Goal: Find specific page/section: Find specific page/section

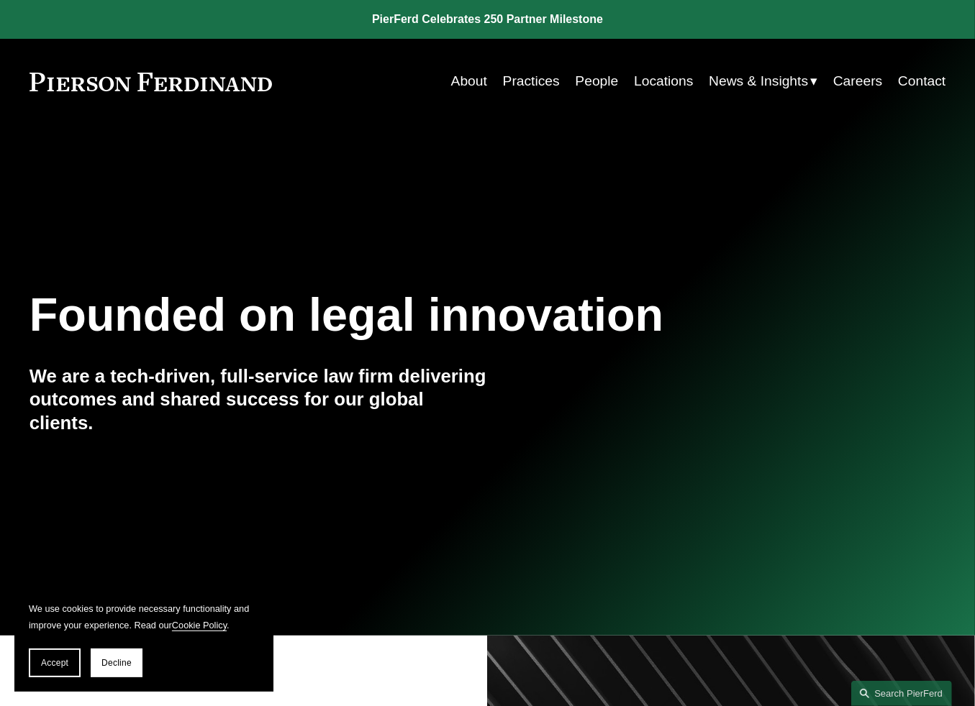
click at [578, 87] on link "People" at bounding box center [596, 82] width 43 height 28
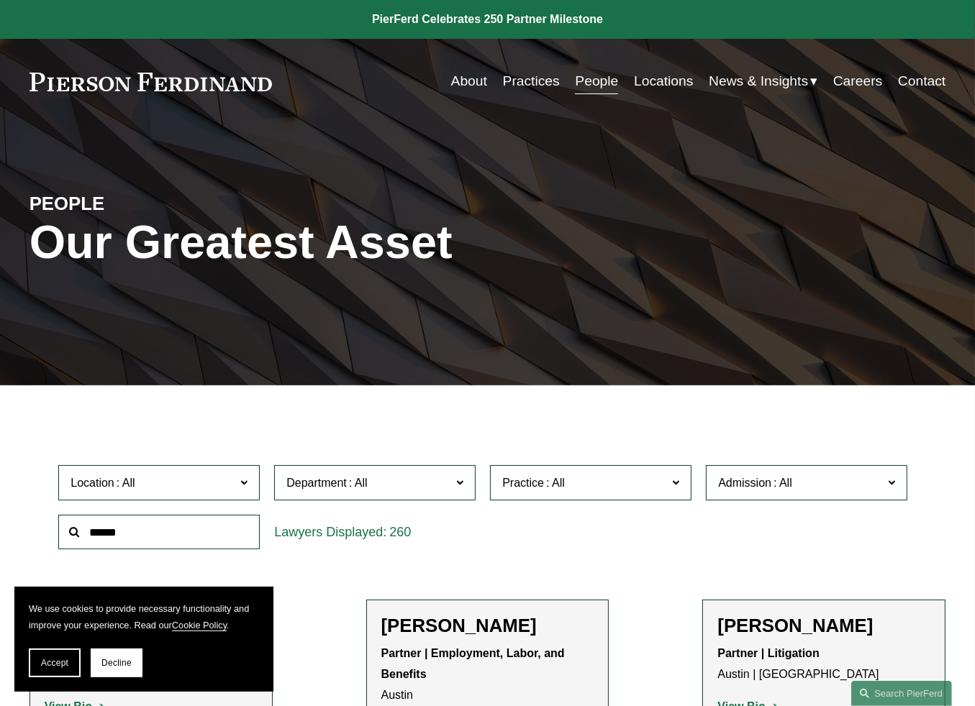
click at [152, 535] on input "text" at bounding box center [158, 532] width 201 height 35
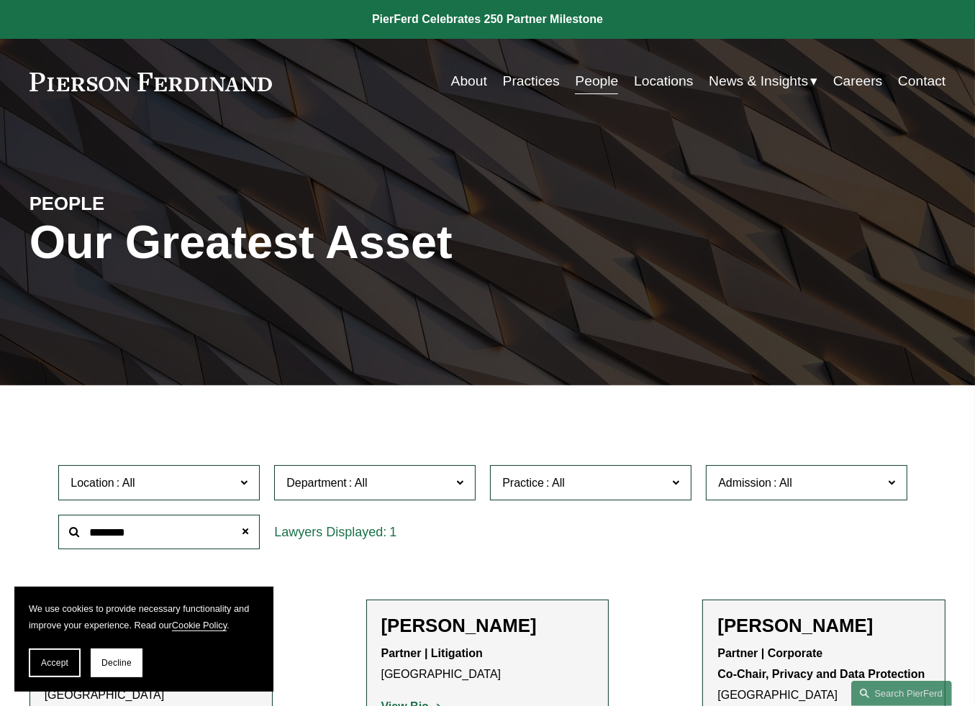
type input "********"
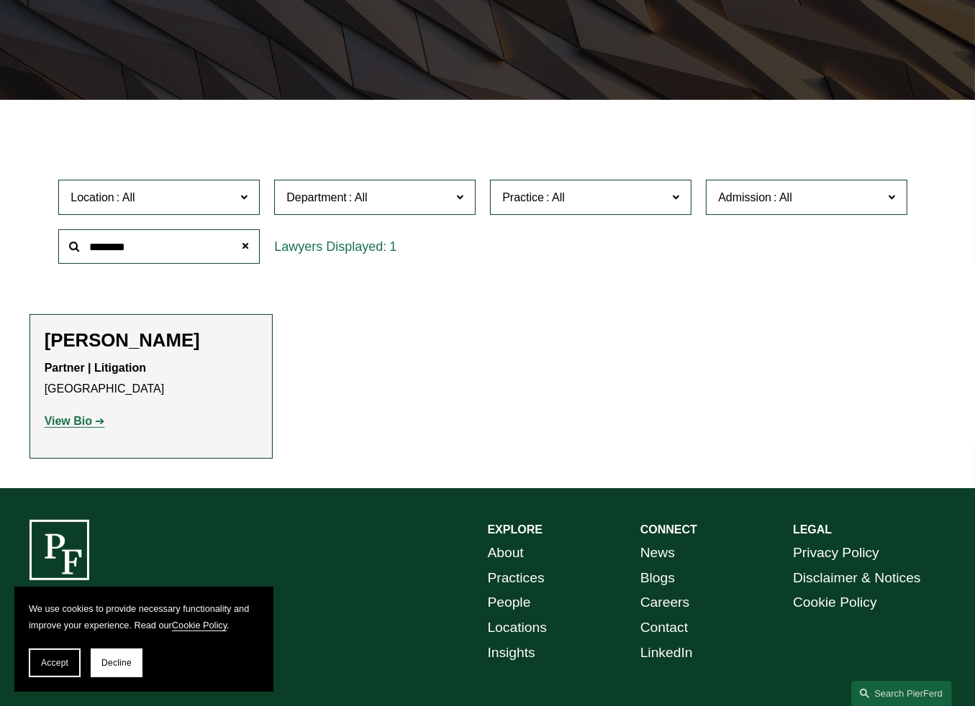
scroll to position [286, 0]
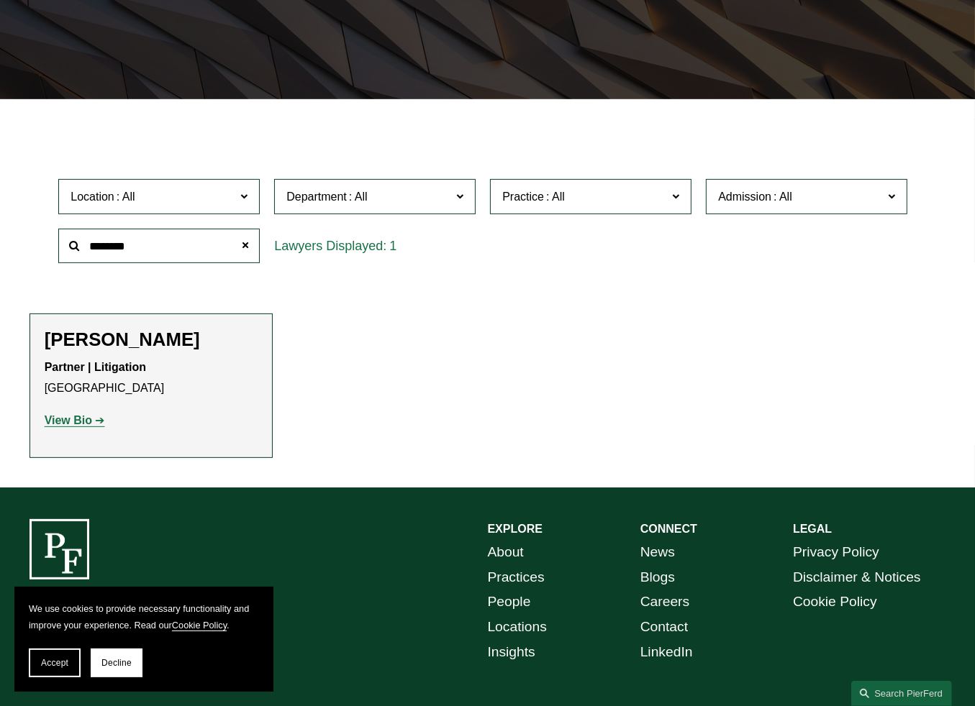
click at [76, 427] on strong "View Bio" at bounding box center [68, 420] width 47 height 12
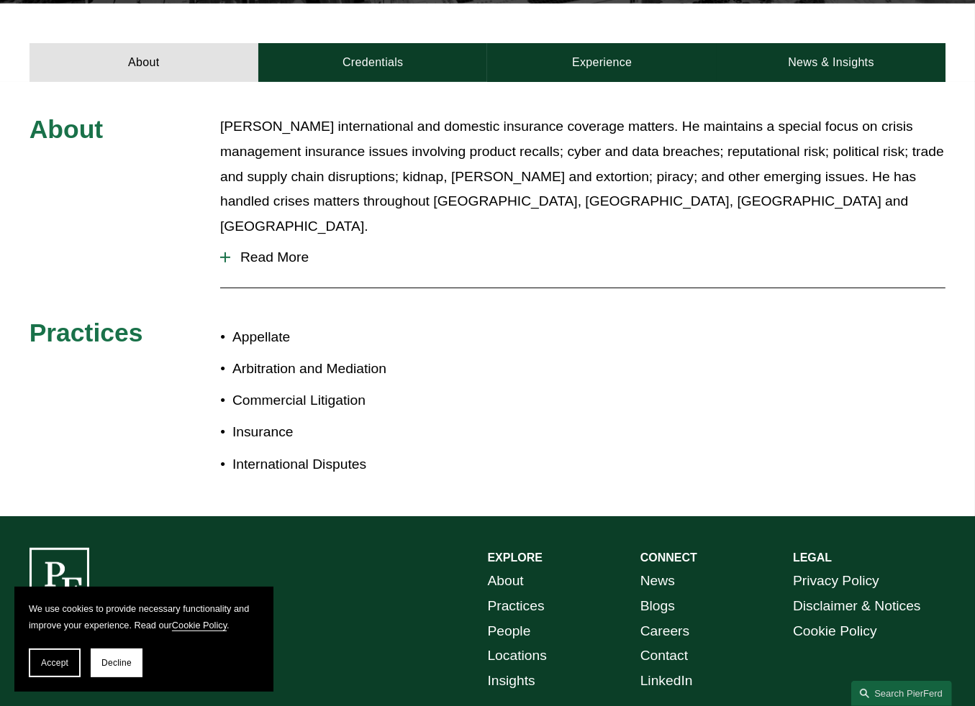
scroll to position [503, 0]
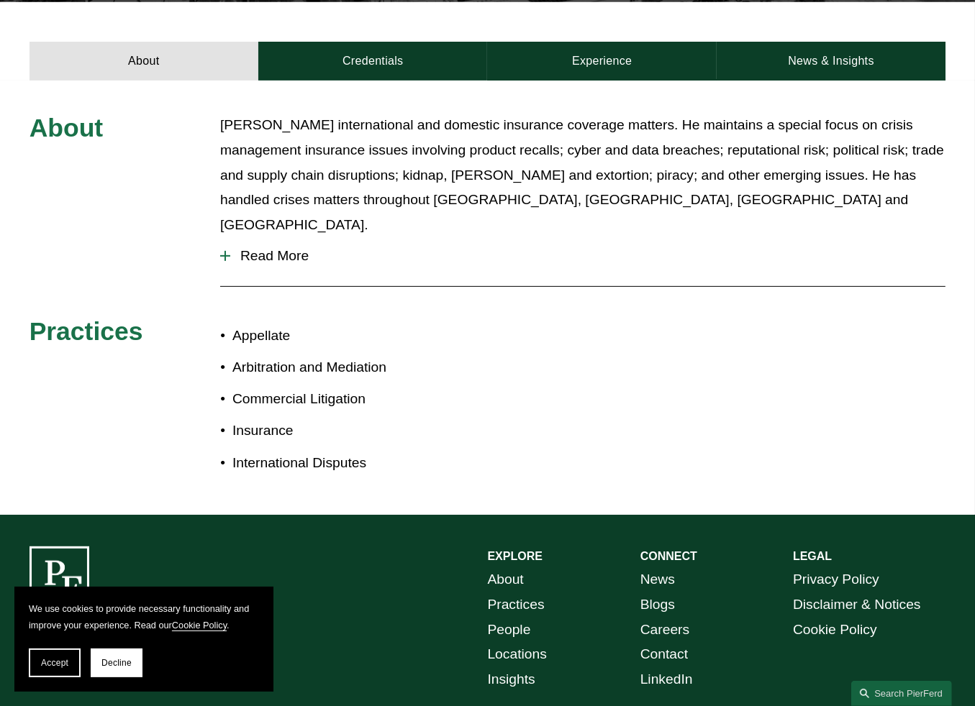
click at [233, 248] on span "Read More" at bounding box center [587, 256] width 715 height 16
